Goal: Task Accomplishment & Management: Manage account settings

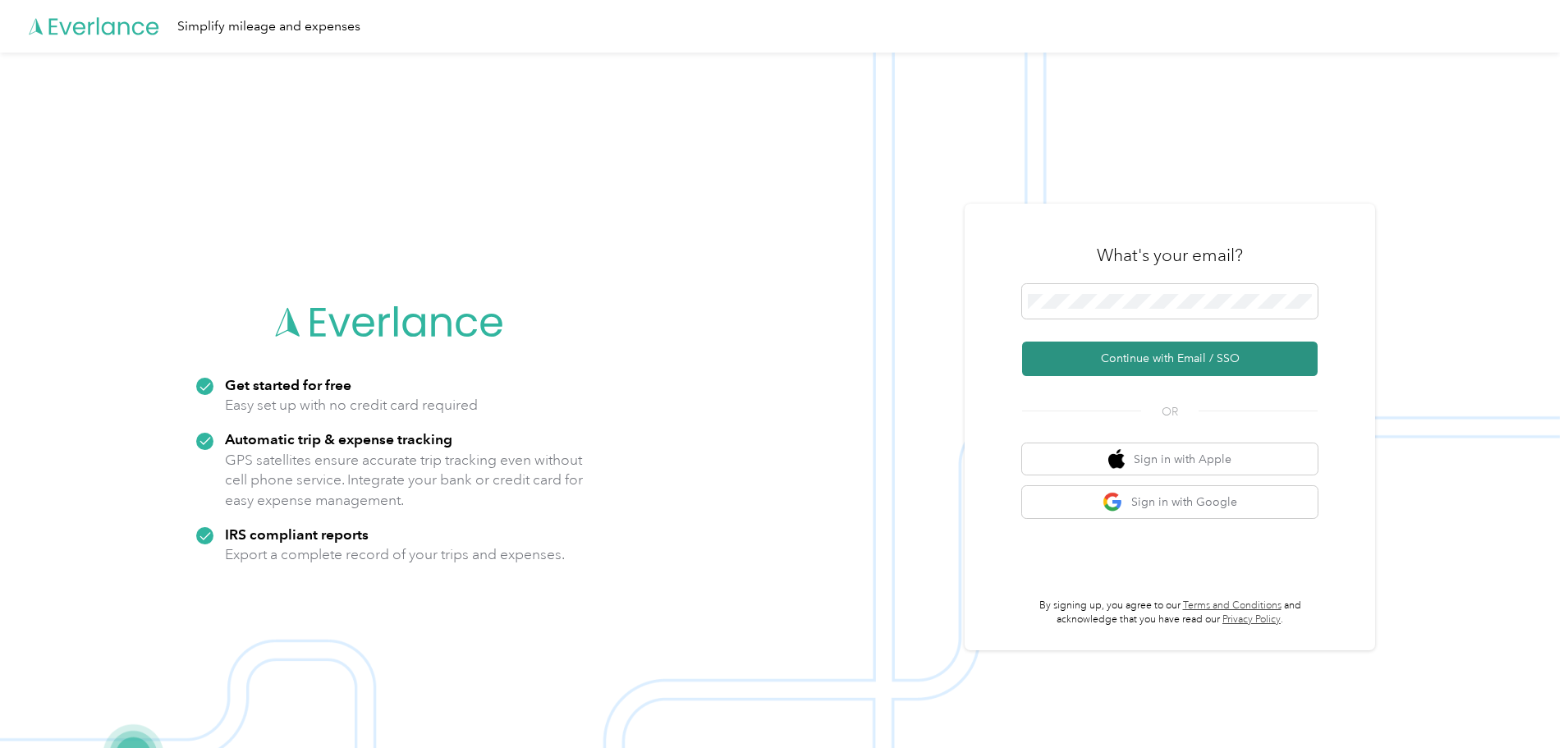
click at [1084, 358] on button "Continue with Email / SSO" at bounding box center [1169, 358] width 296 height 34
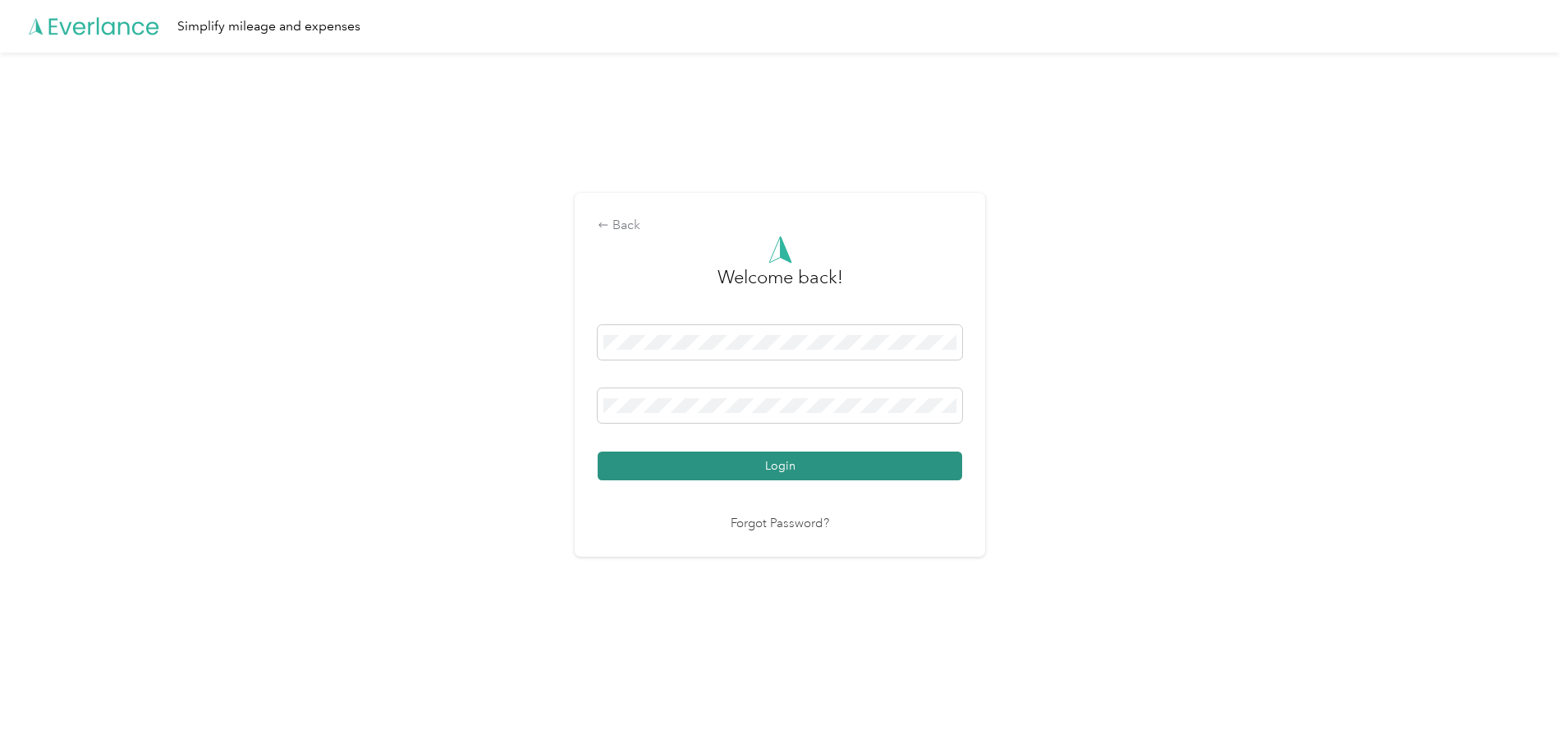
click at [791, 466] on button "Login" at bounding box center [780, 466] width 365 height 29
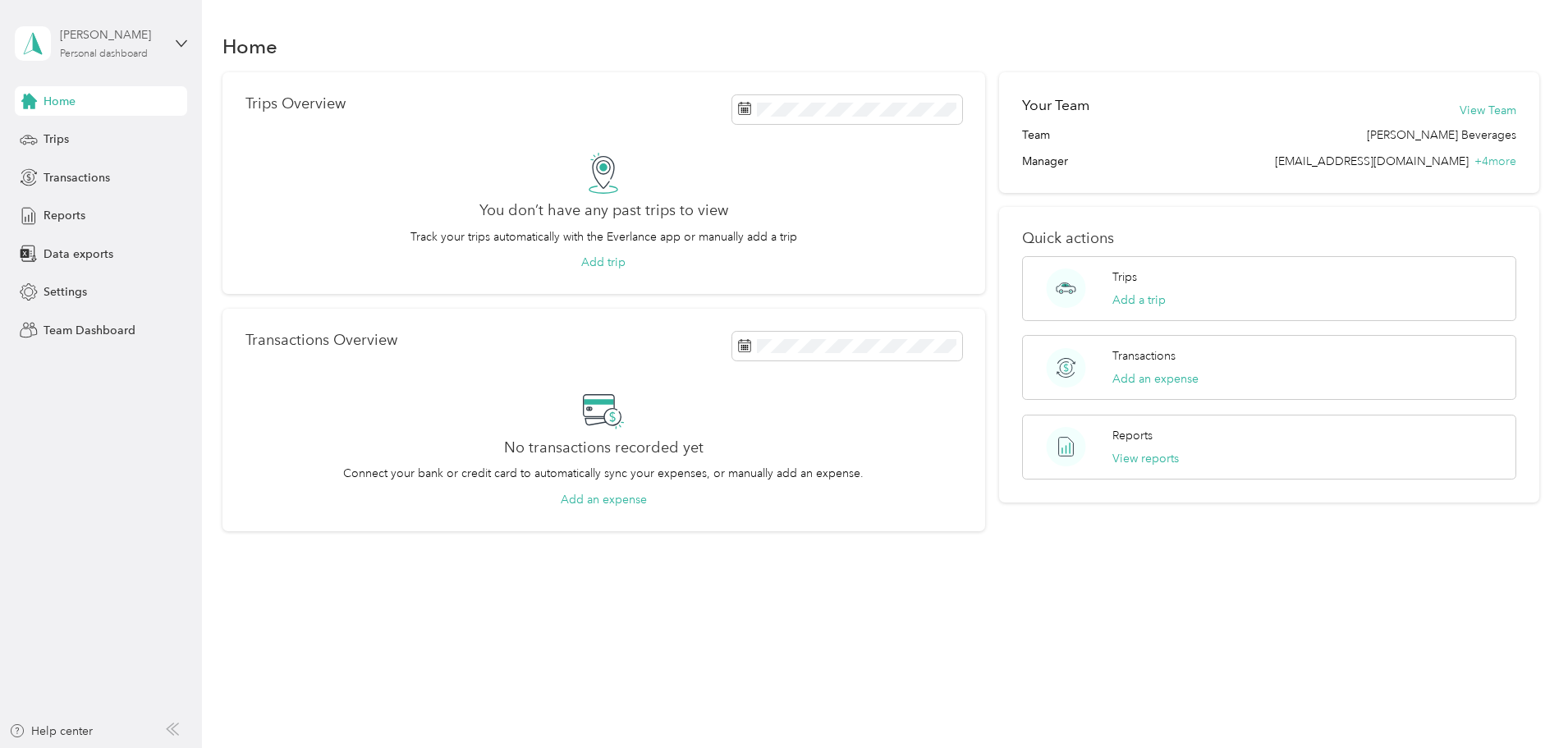
click at [87, 45] on div "[PERSON_NAME] Personal dashboard" at bounding box center [111, 43] width 103 height 33
click at [89, 129] on div "Team dashboard" at bounding box center [73, 135] width 87 height 17
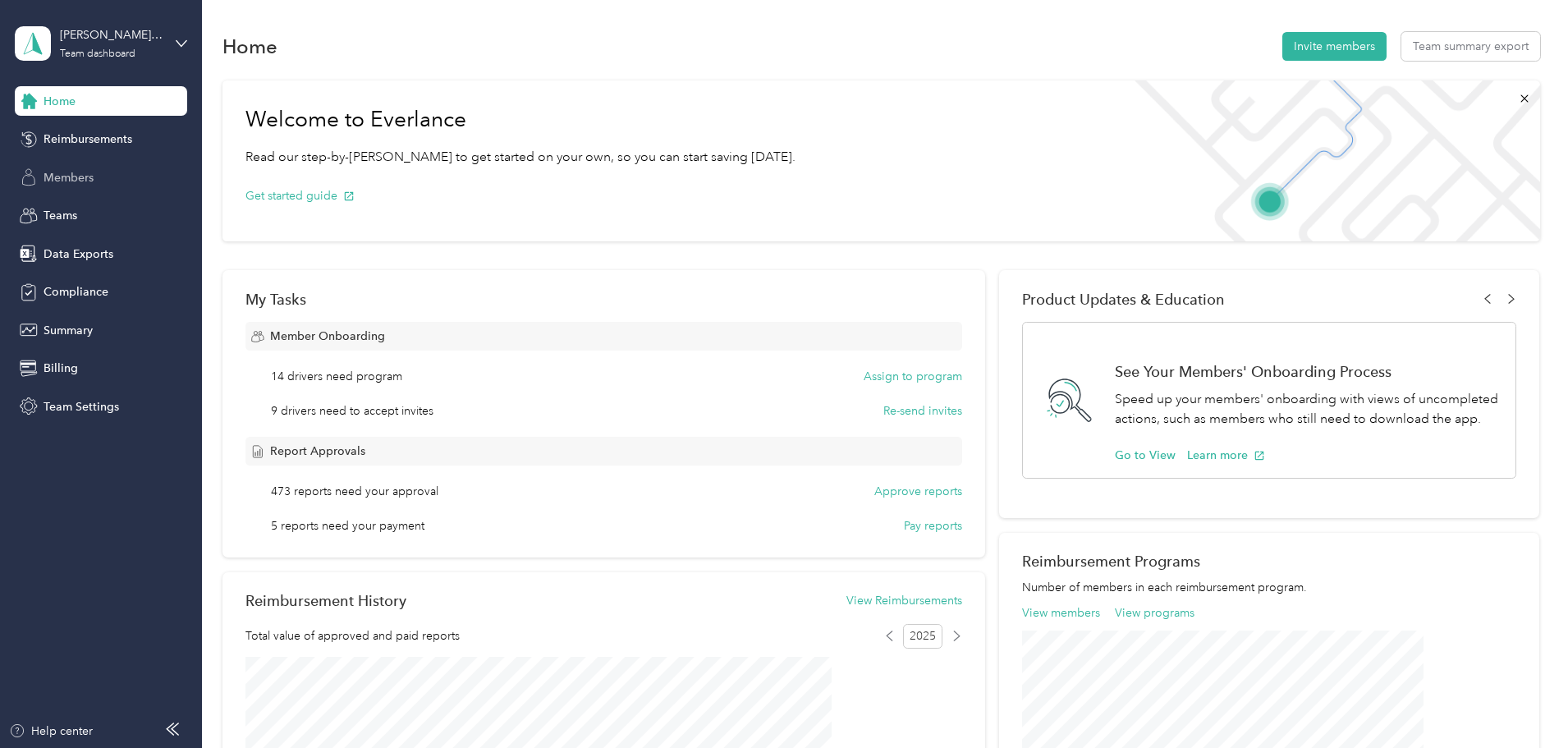
click at [76, 179] on span "Members" at bounding box center [68, 178] width 50 height 17
